Goal: Find specific page/section: Find specific page/section

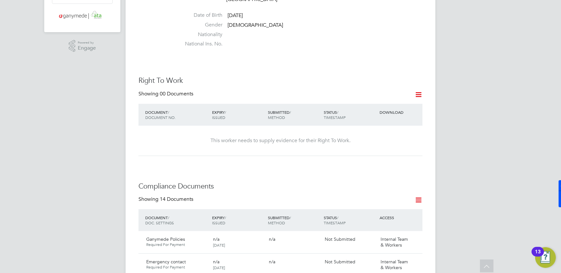
scroll to position [205, 0]
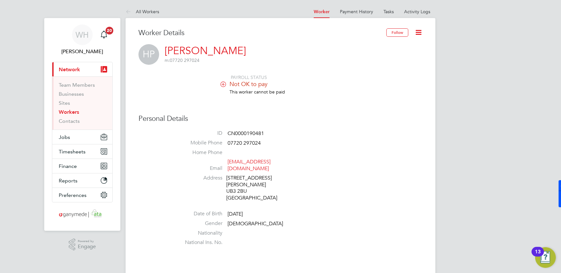
click at [421, 34] on icon at bounding box center [418, 32] width 8 height 8
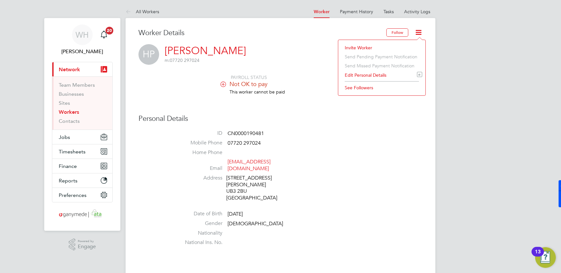
click at [385, 77] on li "Edit Personal Details e" at bounding box center [381, 75] width 81 height 9
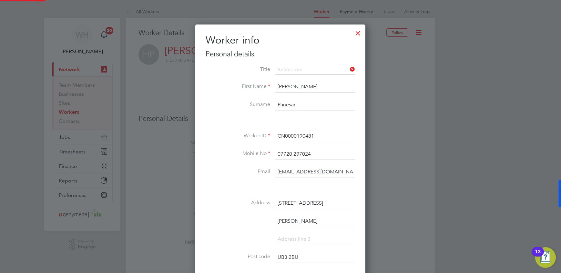
scroll to position [382, 171]
click at [360, 29] on div at bounding box center [358, 32] width 12 height 12
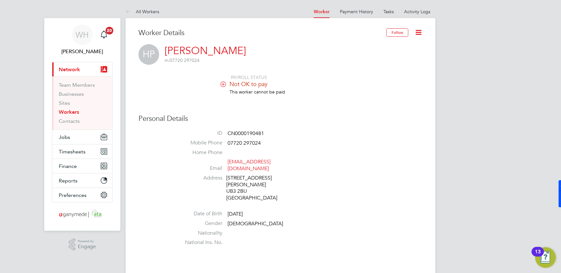
click at [419, 31] on icon at bounding box center [418, 32] width 8 height 8
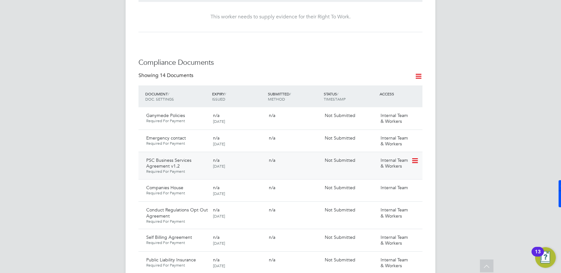
scroll to position [352, 0]
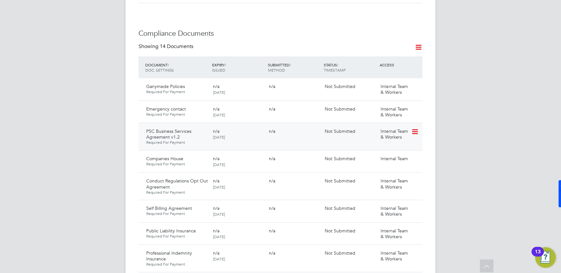
click at [414, 128] on icon at bounding box center [414, 132] width 6 height 8
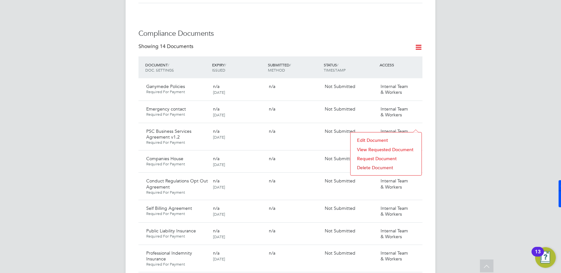
click at [373, 150] on li "View Requested Document" at bounding box center [386, 149] width 65 height 9
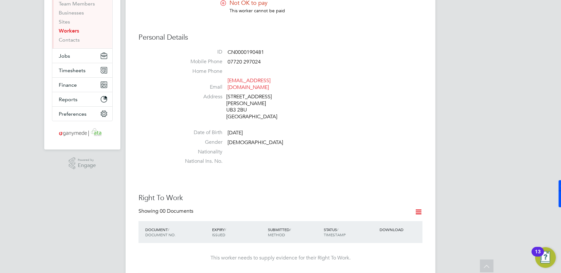
scroll to position [29, 0]
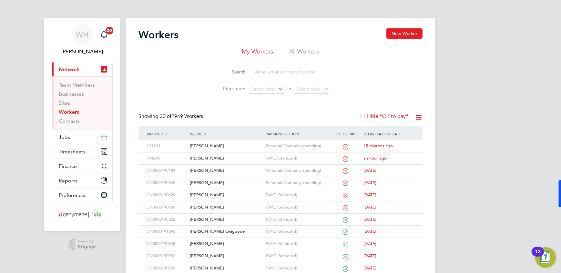
click at [282, 75] on input at bounding box center [297, 72] width 94 height 13
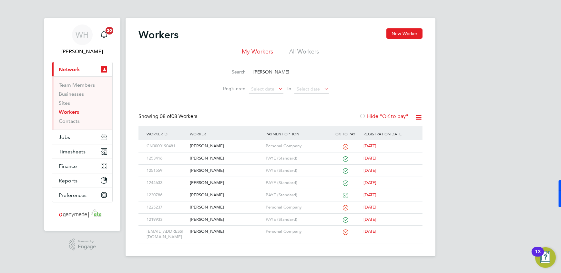
type input "harry"
click at [191, 148] on div "[PERSON_NAME]" at bounding box center [226, 146] width 76 height 12
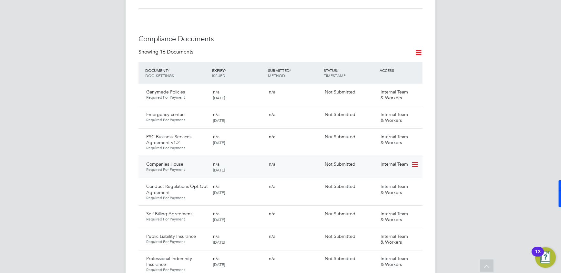
scroll to position [352, 0]
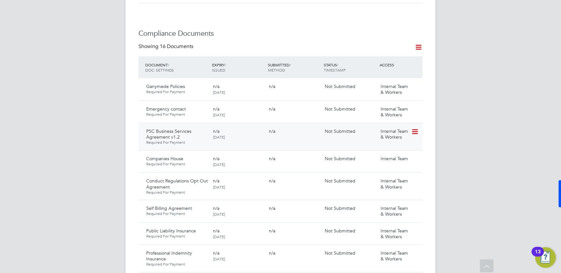
click at [415, 128] on icon at bounding box center [414, 132] width 6 height 8
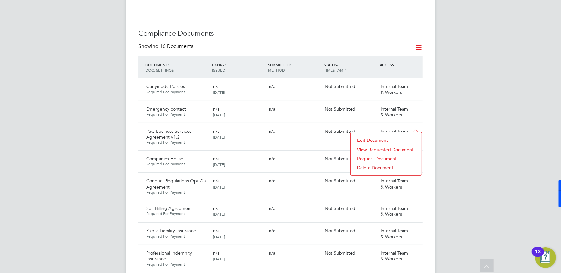
click at [373, 149] on li "View Requested Document" at bounding box center [386, 149] width 65 height 9
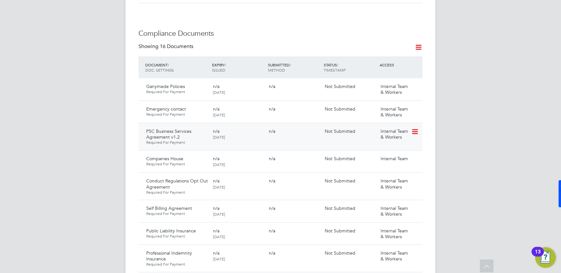
click at [410, 126] on div "Internal Team & Workers" at bounding box center [395, 134] width 34 height 17
click at [414, 128] on icon at bounding box center [414, 132] width 6 height 8
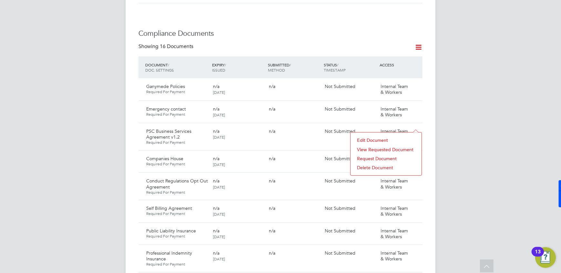
click at [370, 150] on li "View Requested Document" at bounding box center [386, 149] width 65 height 9
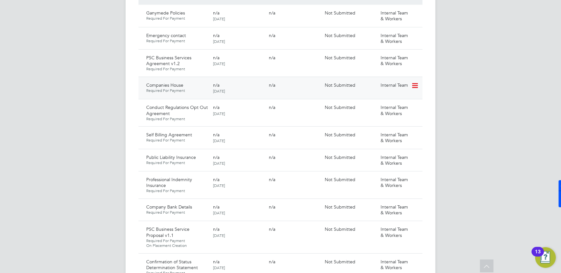
scroll to position [440, 0]
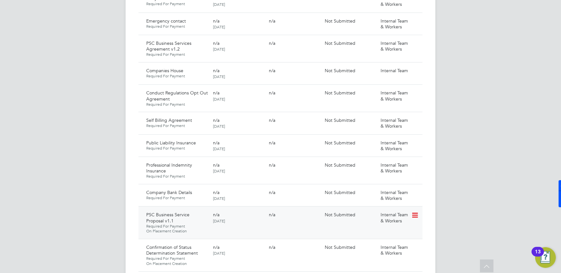
click at [414, 212] on icon at bounding box center [414, 216] width 6 height 8
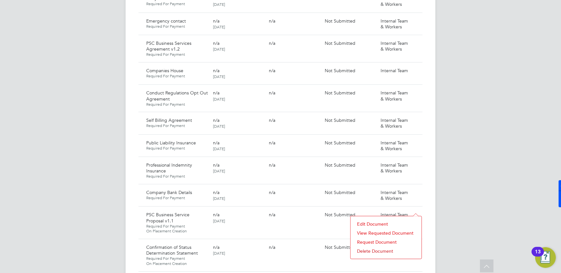
click at [373, 234] on li "View Requested Document" at bounding box center [386, 233] width 65 height 9
